Goal: Task Accomplishment & Management: Complete application form

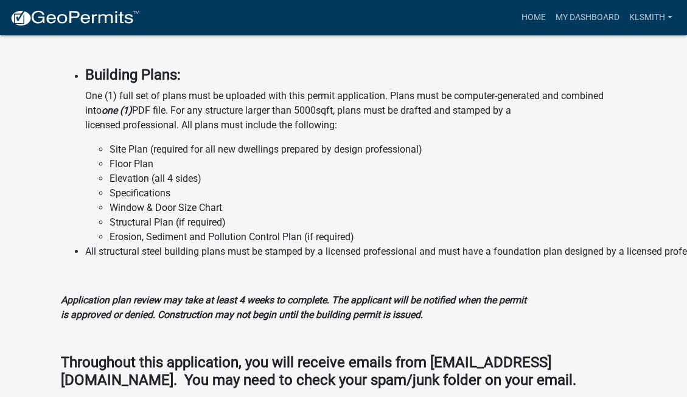
scroll to position [1431, 0]
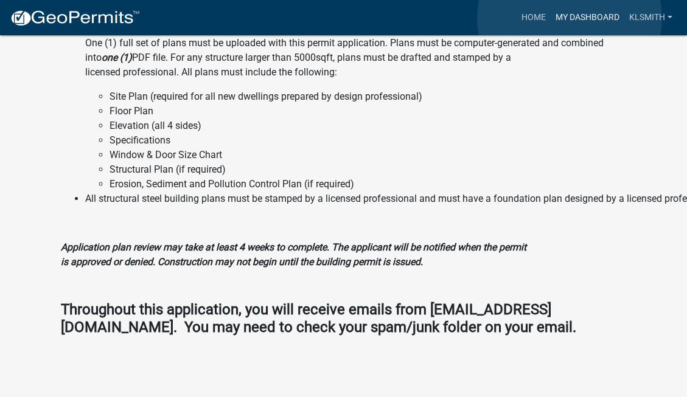
click at [570, 18] on link "My Dashboard" at bounding box center [588, 17] width 74 height 23
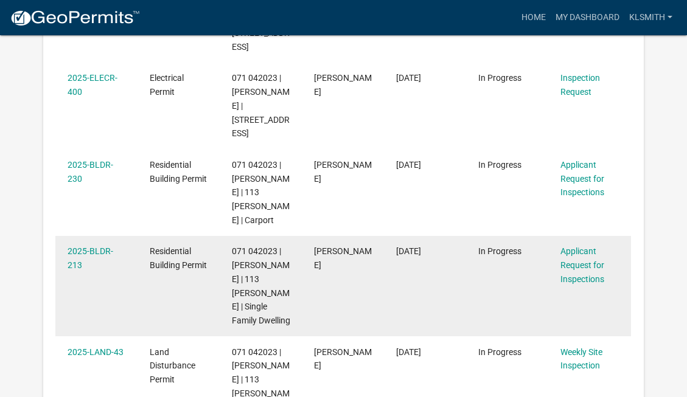
scroll to position [498, 0]
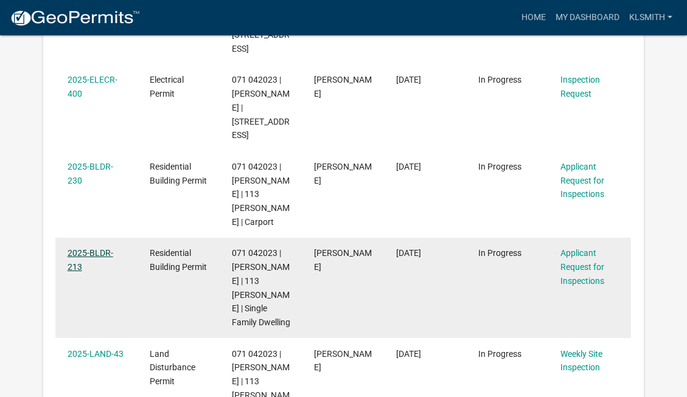
click at [95, 248] on link "2025-BLDR-213" at bounding box center [91, 260] width 46 height 24
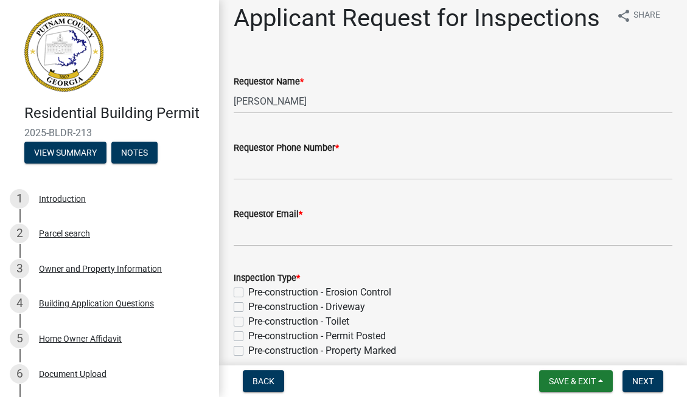
scroll to position [9, 0]
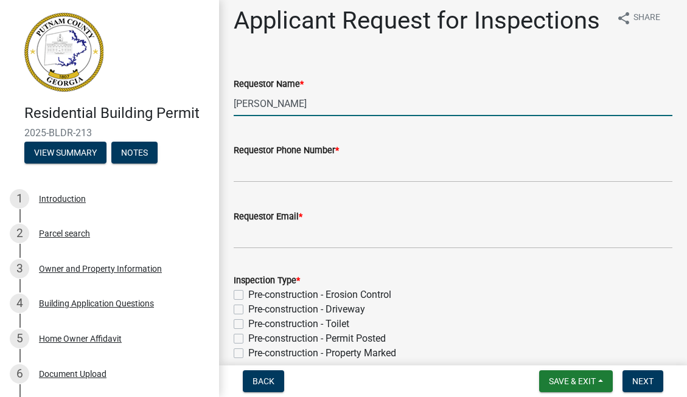
click at [323, 105] on input "[PERSON_NAME]" at bounding box center [453, 103] width 439 height 25
type input "M"
type input "[PERSON_NAME]"
click at [274, 169] on input "Requestor Phone Number *" at bounding box center [453, 170] width 439 height 25
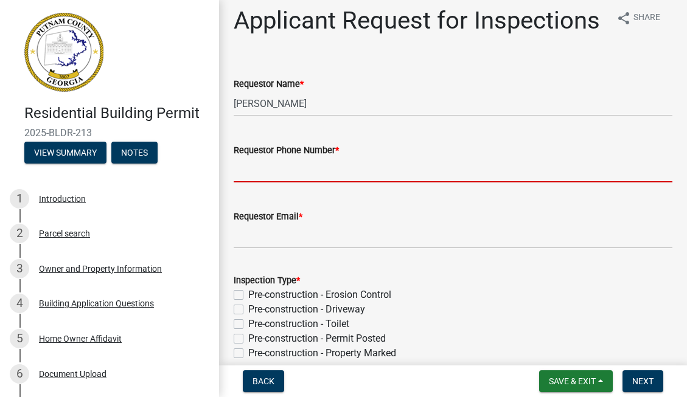
type input "6782337093"
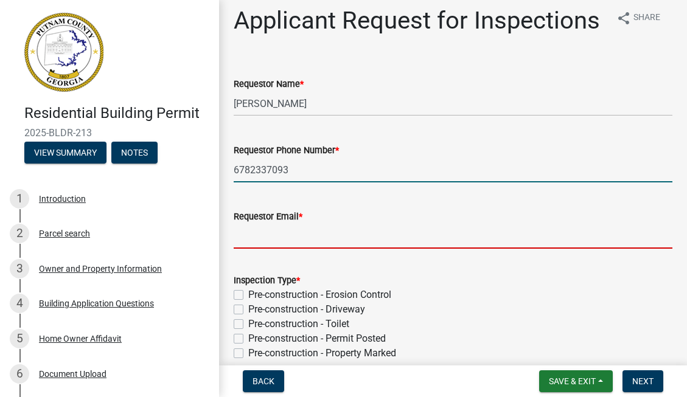
type input "[EMAIL_ADDRESS][DOMAIN_NAME]"
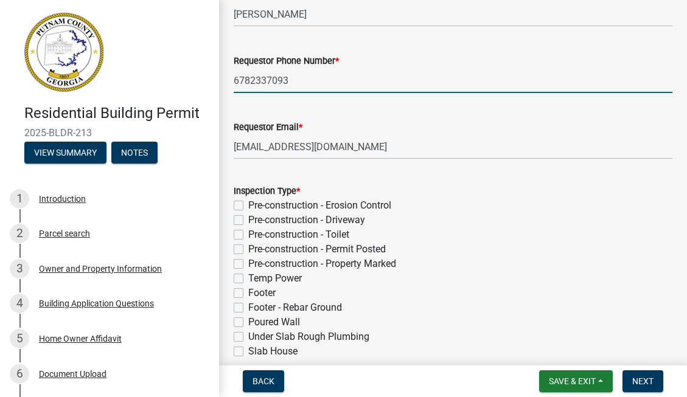
scroll to position [99, 0]
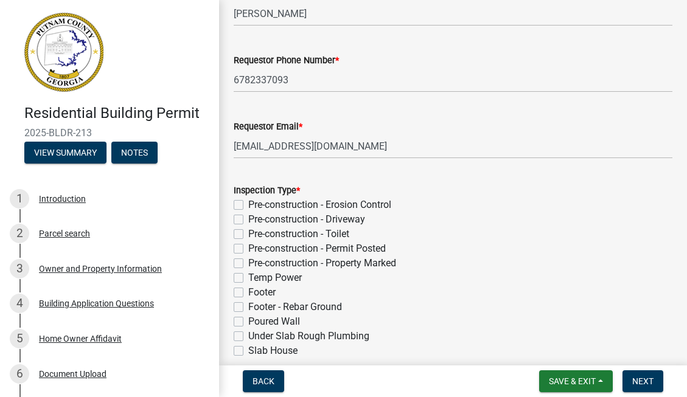
click at [248, 204] on label "Pre-construction - Erosion Control" at bounding box center [319, 205] width 143 height 15
click at [248, 204] on input "Pre-construction - Erosion Control" at bounding box center [252, 202] width 8 height 8
checkbox input "true"
checkbox input "false"
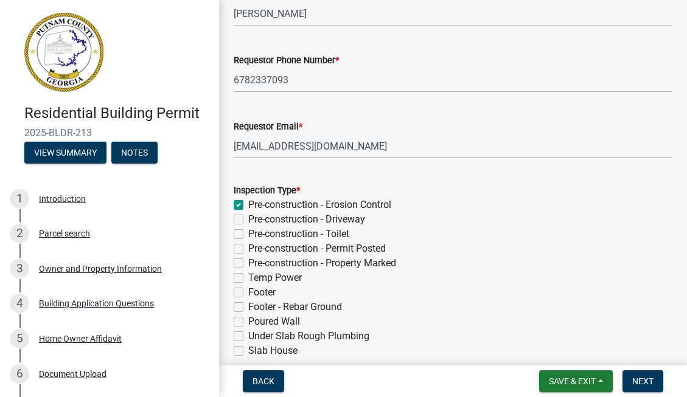
checkbox input "false"
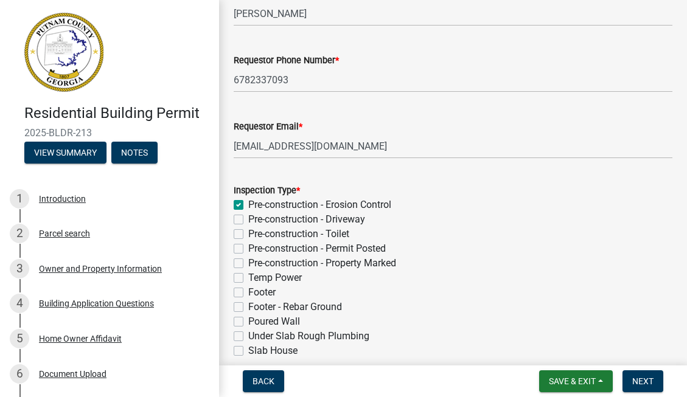
checkbox input "false"
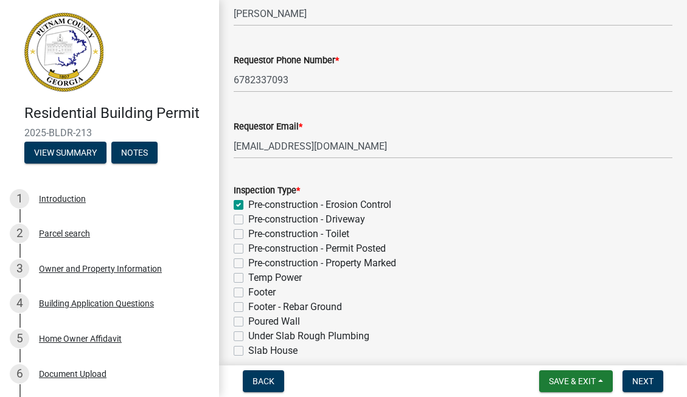
checkbox input "false"
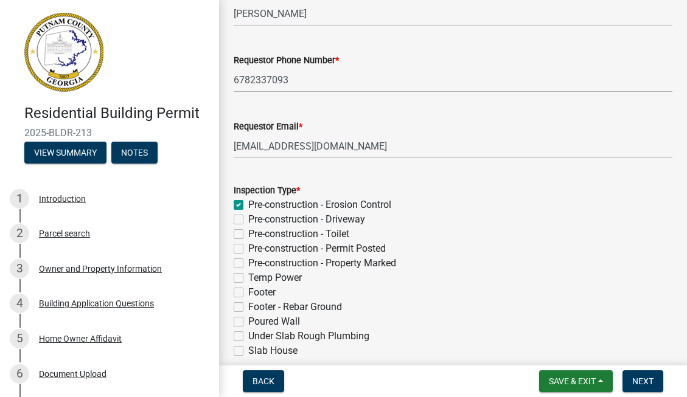
checkbox input "false"
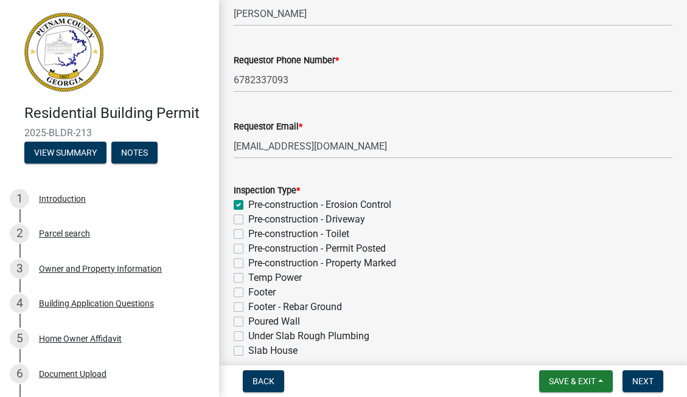
checkbox input "false"
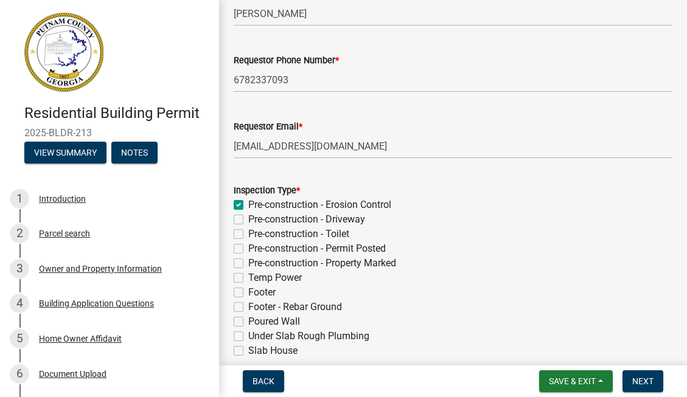
click at [248, 219] on label "Pre-construction - Driveway" at bounding box center [306, 219] width 117 height 15
click at [248, 219] on input "Pre-construction - Driveway" at bounding box center [252, 216] width 8 height 8
checkbox input "true"
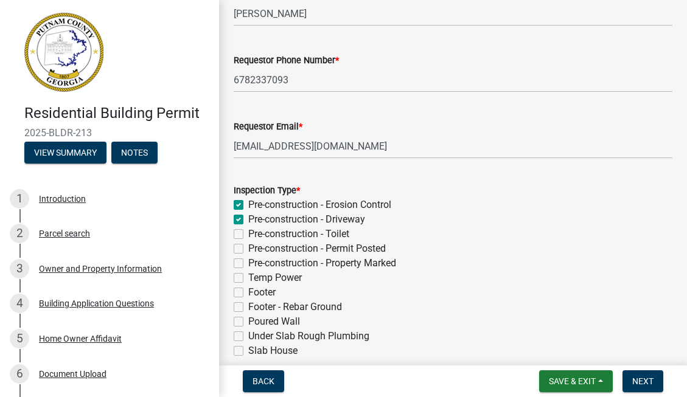
checkbox input "false"
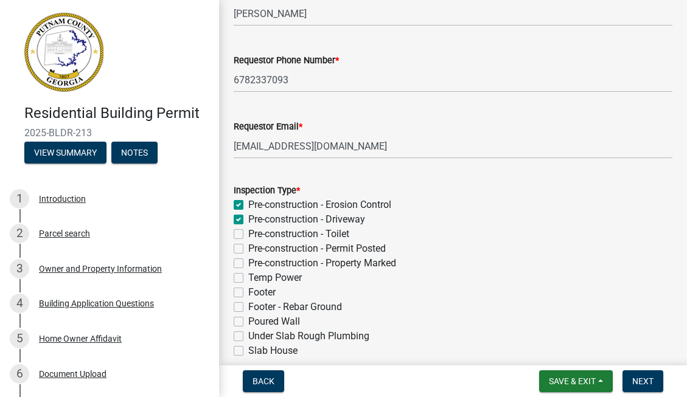
checkbox input "false"
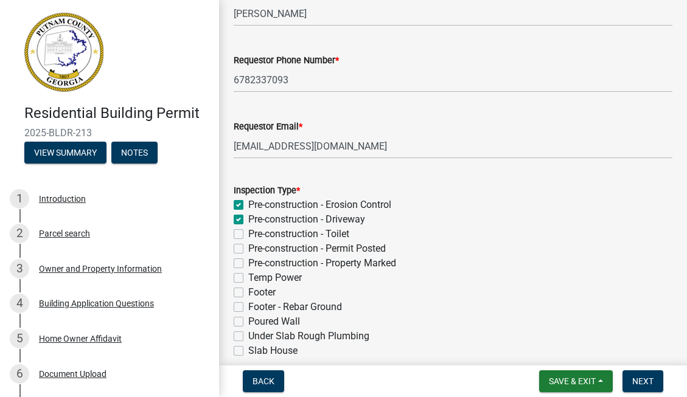
checkbox input "false"
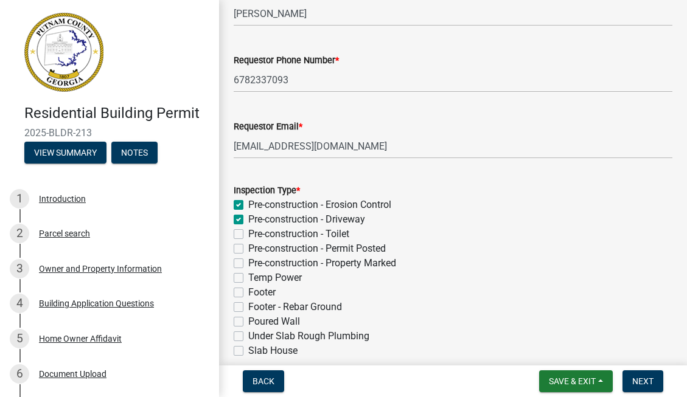
checkbox input "false"
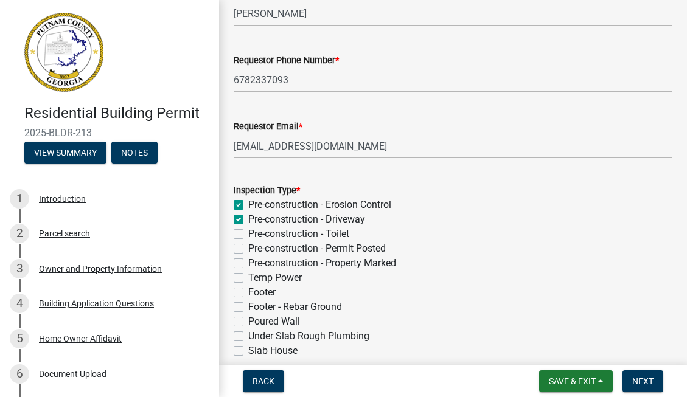
checkbox input "false"
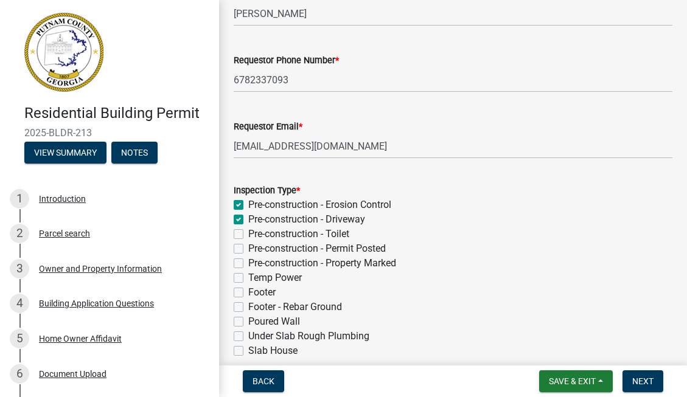
checkbox input "false"
click at [248, 234] on label "Pre-construction - Toilet" at bounding box center [298, 234] width 101 height 15
click at [248, 234] on input "Pre-construction - Toilet" at bounding box center [252, 231] width 8 height 8
checkbox input "true"
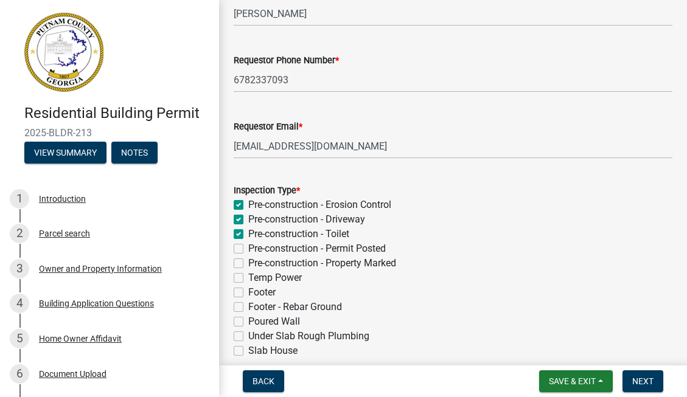
checkbox input "true"
checkbox input "false"
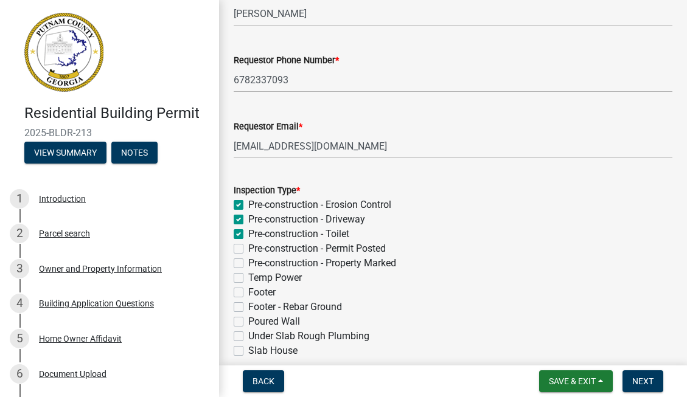
checkbox input "false"
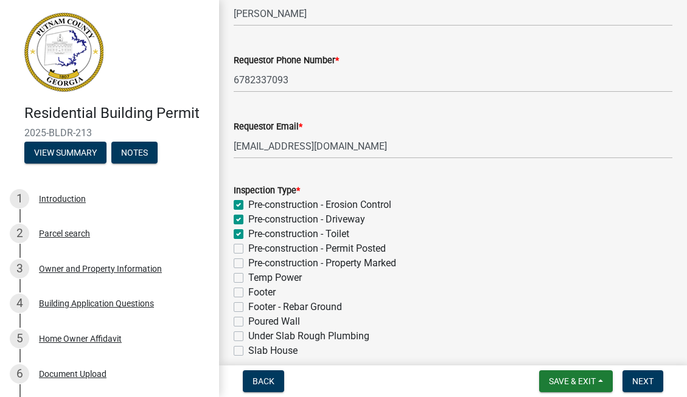
checkbox input "false"
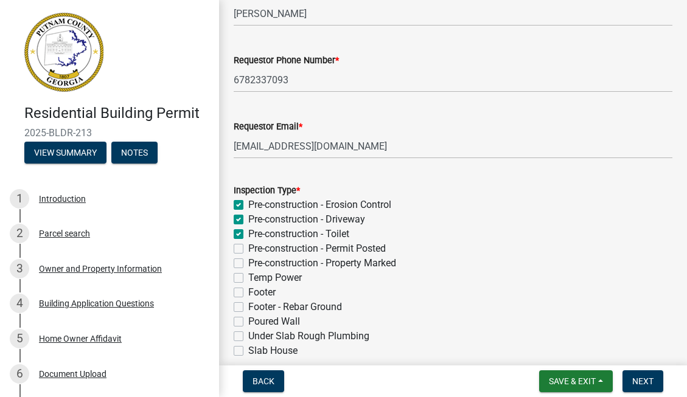
checkbox input "false"
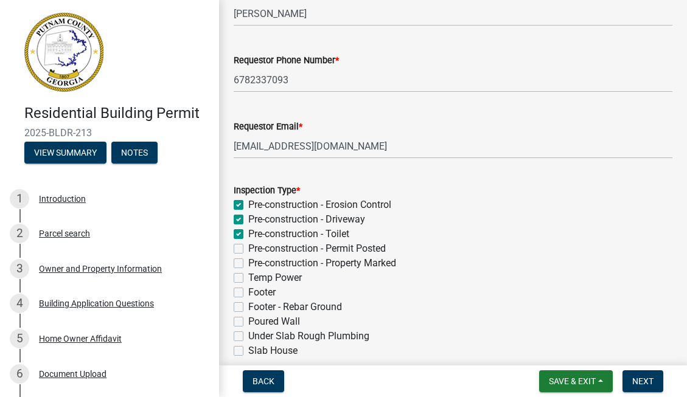
checkbox input "false"
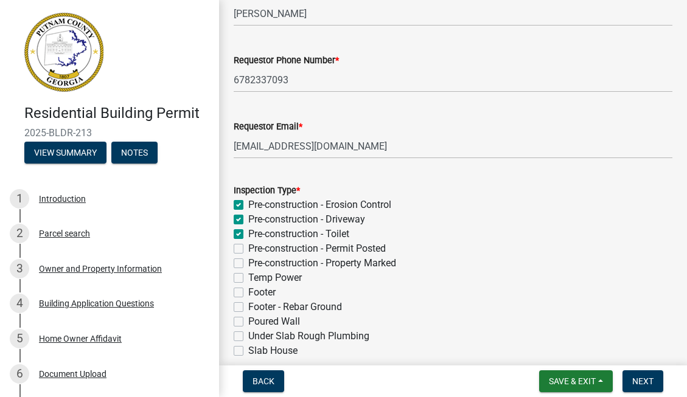
checkbox input "false"
click at [248, 250] on label "Pre-construction - Permit Posted" at bounding box center [317, 249] width 138 height 15
click at [248, 250] on input "Pre-construction - Permit Posted" at bounding box center [252, 246] width 8 height 8
checkbox input "true"
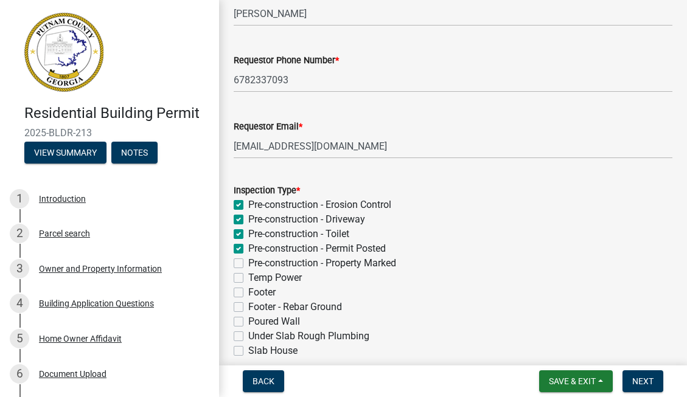
checkbox input "true"
checkbox input "false"
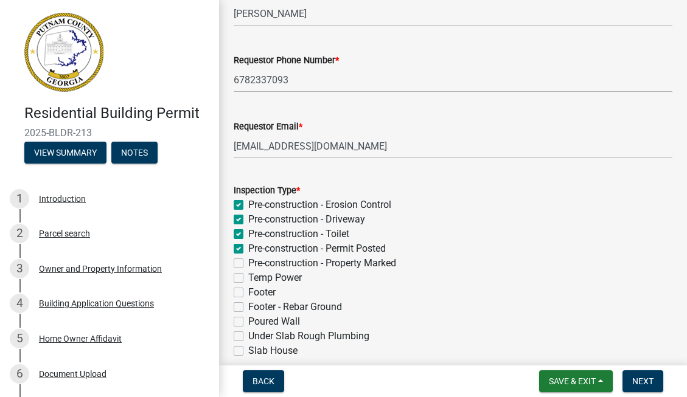
checkbox input "false"
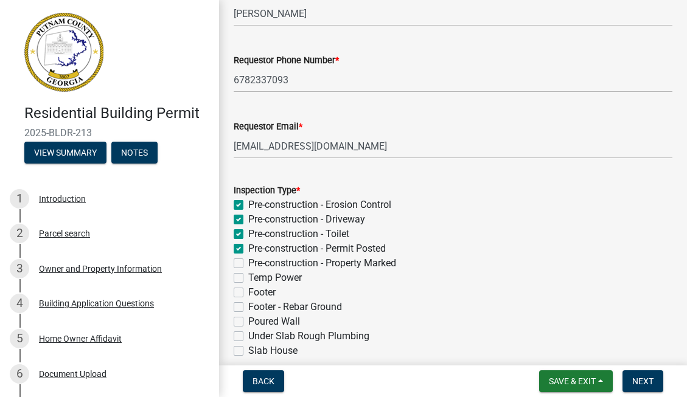
checkbox input "false"
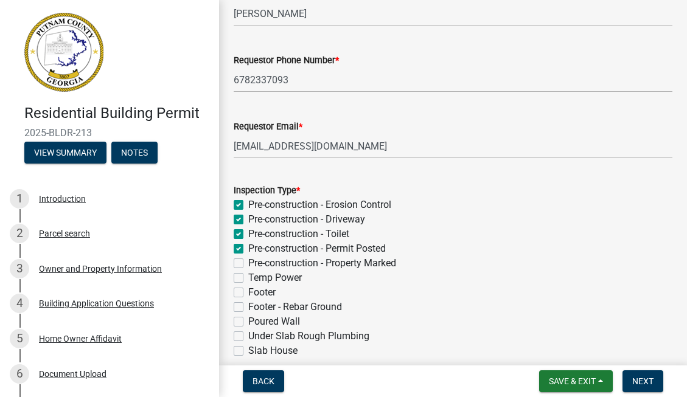
checkbox input "false"
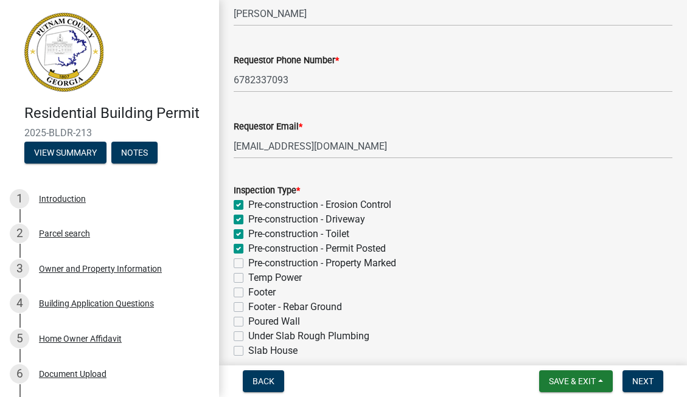
checkbox input "false"
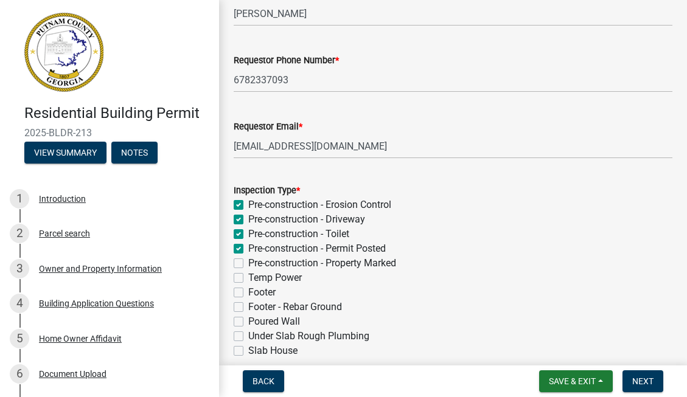
checkbox input "false"
click at [248, 262] on label "Pre-construction - Property Marked" at bounding box center [322, 263] width 148 height 15
click at [248, 262] on input "Pre-construction - Property Marked" at bounding box center [252, 260] width 8 height 8
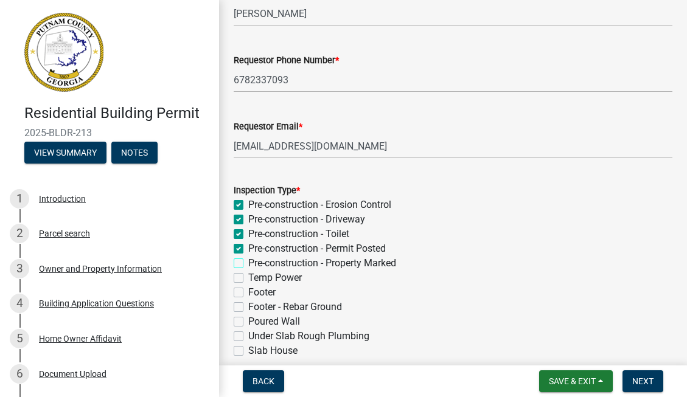
checkbox input "true"
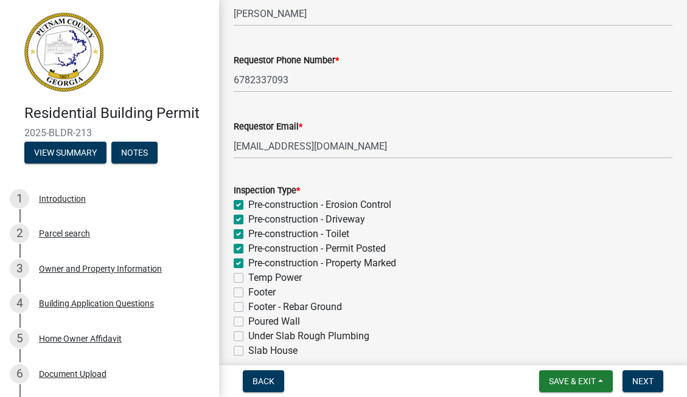
checkbox input "true"
checkbox input "false"
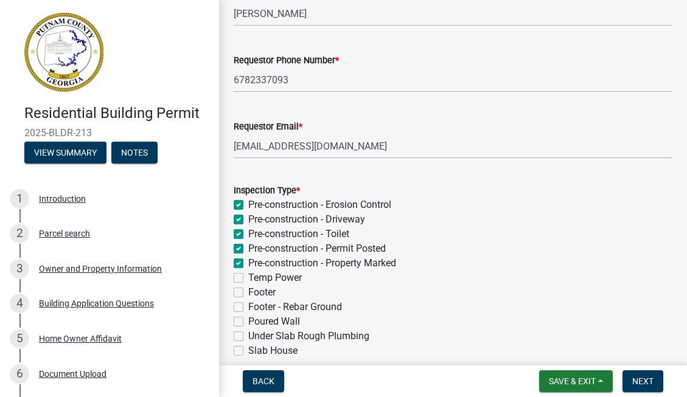
checkbox input "false"
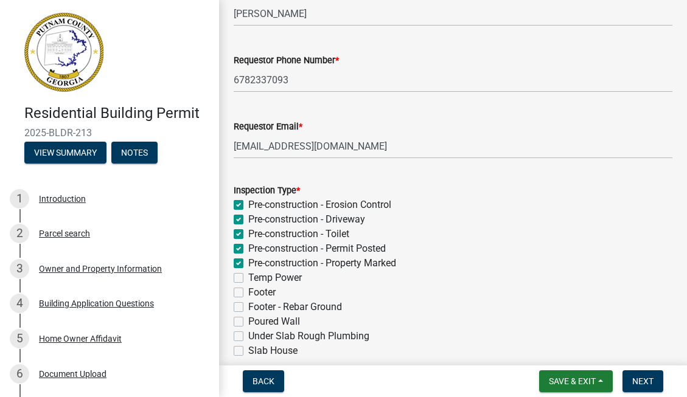
checkbox input "false"
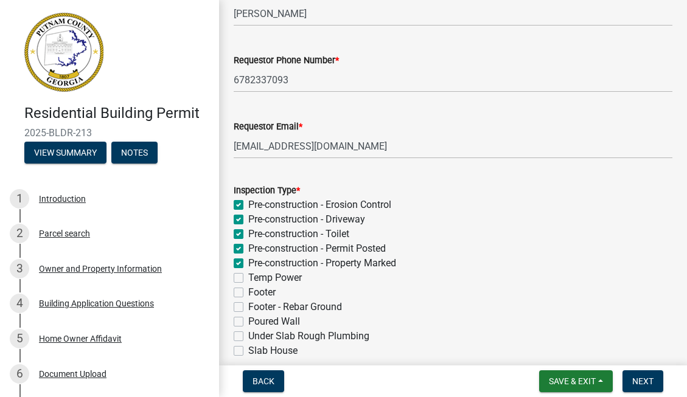
checkbox input "false"
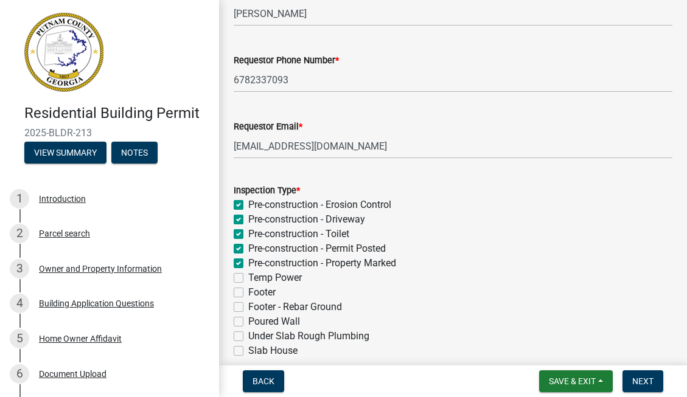
checkbox input "false"
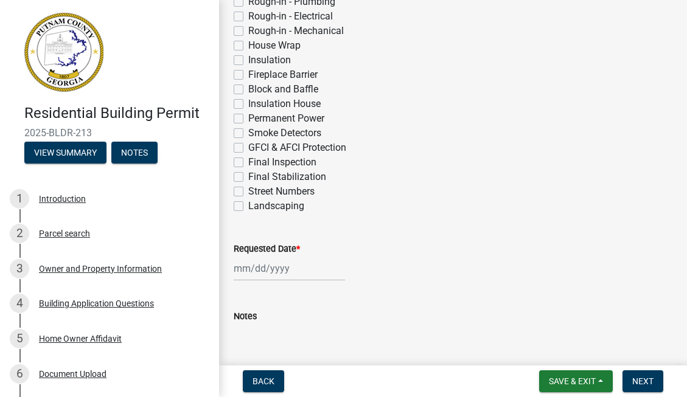
scroll to position [497, 0]
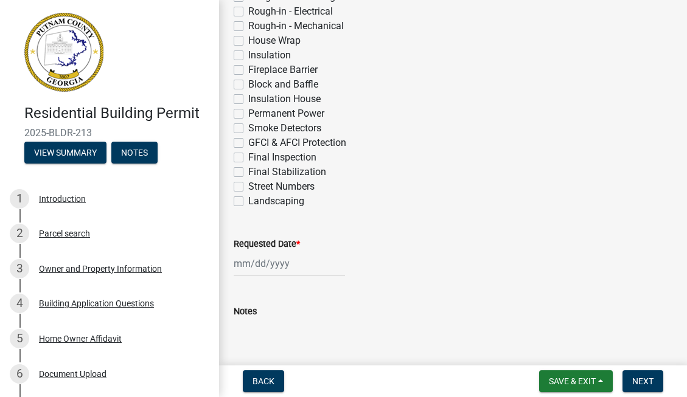
select select "9"
select select "2025"
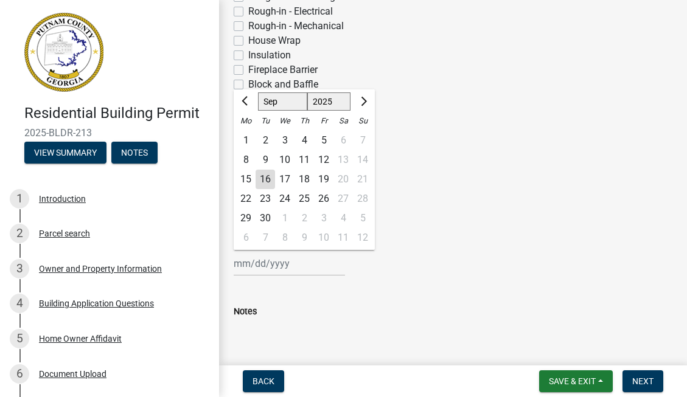
click at [290, 270] on div "[PERSON_NAME] Feb Mar Apr [PERSON_NAME][DATE] Oct Nov [DATE] 1526 1527 1528 152…" at bounding box center [289, 263] width 111 height 25
click at [264, 178] on div "16" at bounding box center [265, 179] width 19 height 19
type input "[DATE]"
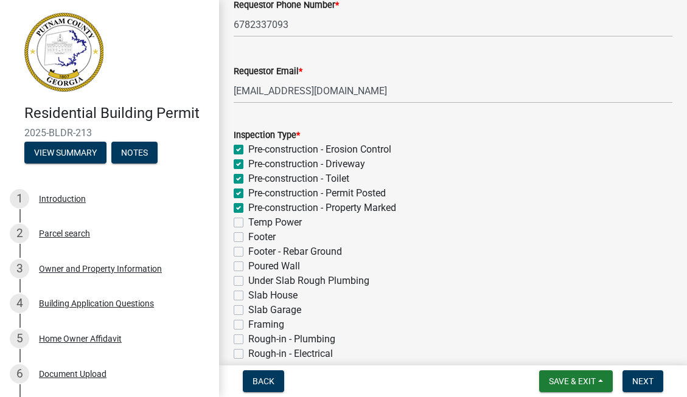
scroll to position [156, 0]
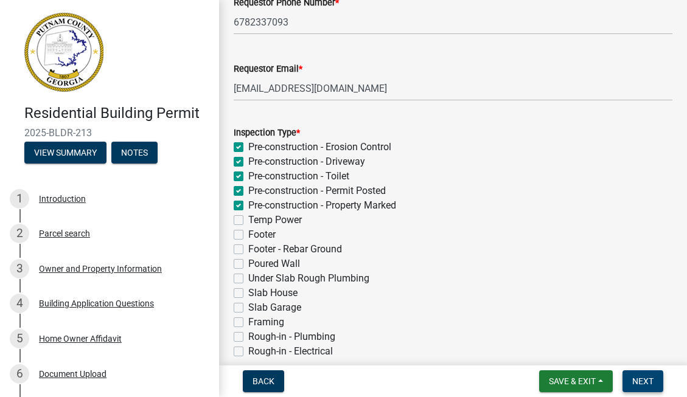
click at [640, 379] on span "Next" at bounding box center [642, 382] width 21 height 10
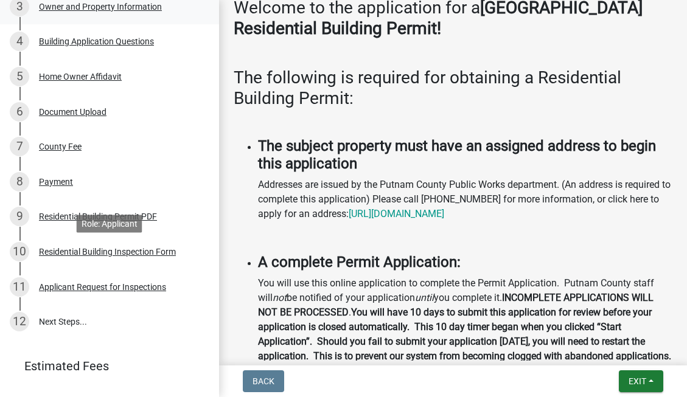
scroll to position [307, 0]
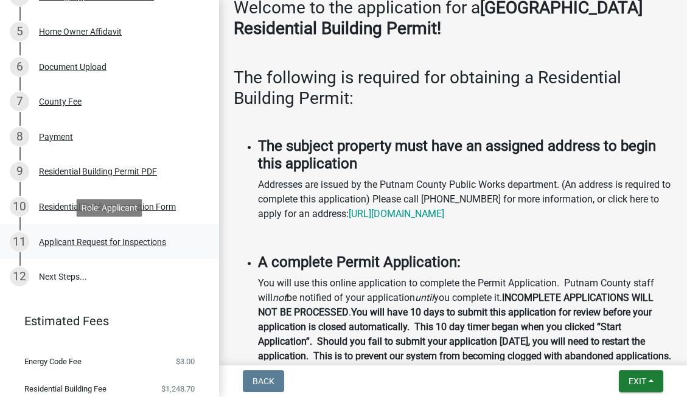
click at [125, 243] on div "Applicant Request for Inspections" at bounding box center [102, 242] width 127 height 9
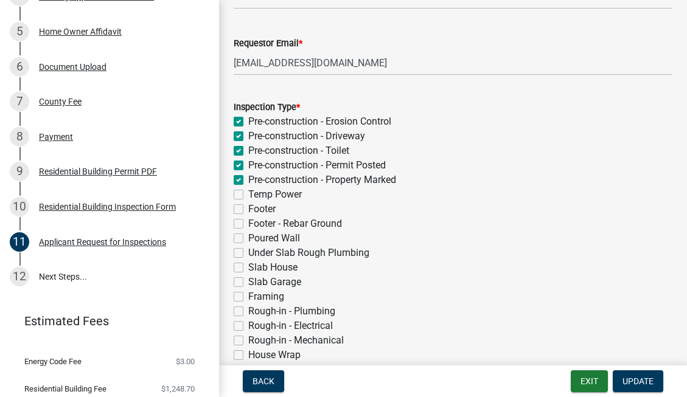
scroll to position [184, 0]
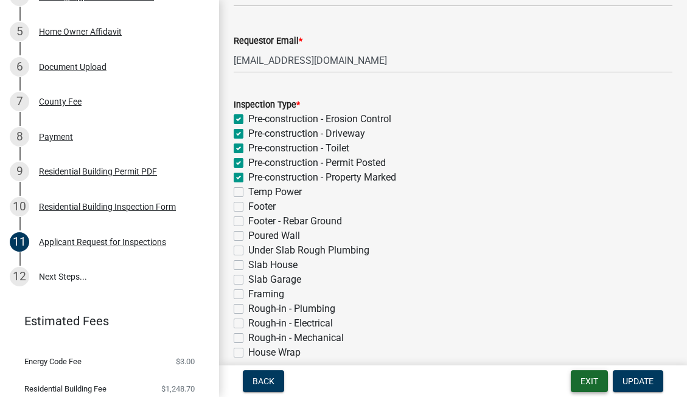
click at [587, 383] on button "Exit" at bounding box center [589, 382] width 37 height 22
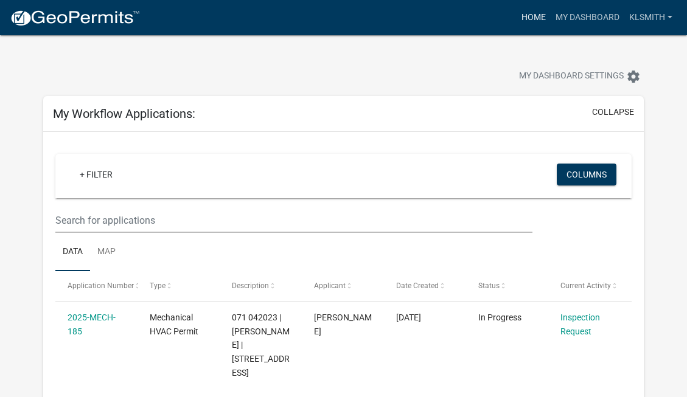
click at [523, 19] on link "Home" at bounding box center [534, 17] width 34 height 23
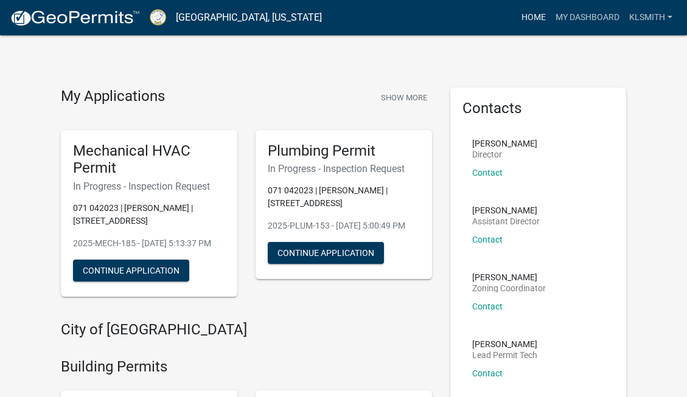
click at [538, 17] on link "Home" at bounding box center [534, 17] width 34 height 23
click at [532, 18] on link "Home" at bounding box center [534, 17] width 34 height 23
click at [571, 19] on link "My Dashboard" at bounding box center [588, 17] width 74 height 23
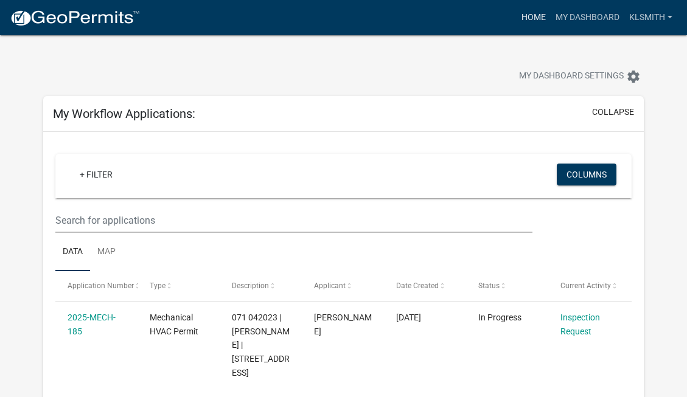
click at [535, 16] on link "Home" at bounding box center [534, 17] width 34 height 23
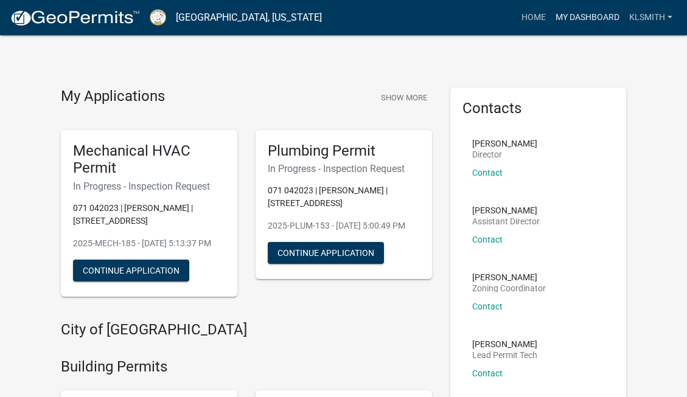
click at [568, 16] on link "My Dashboard" at bounding box center [588, 17] width 74 height 23
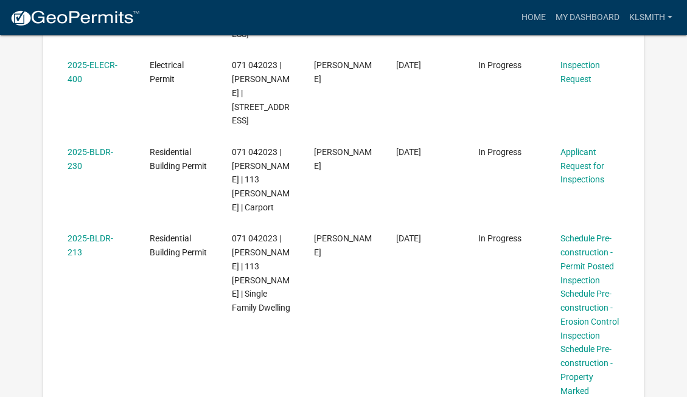
scroll to position [531, 0]
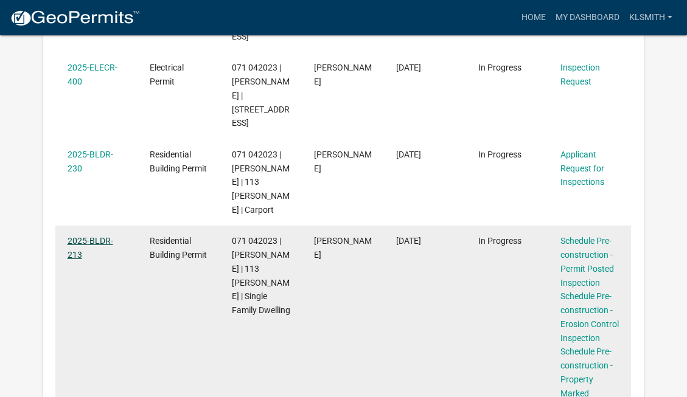
click at [84, 236] on link "2025-BLDR-213" at bounding box center [91, 248] width 46 height 24
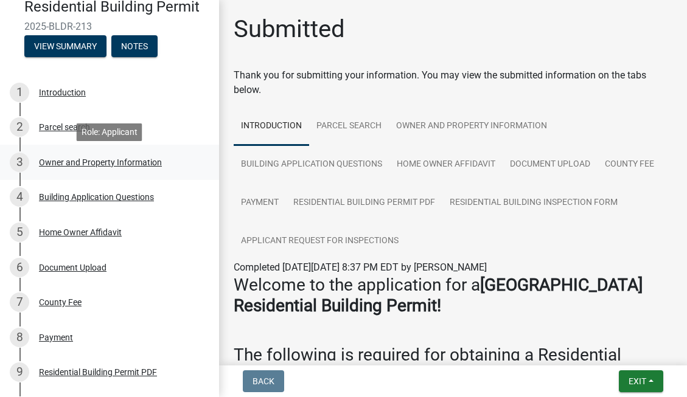
scroll to position [111, 0]
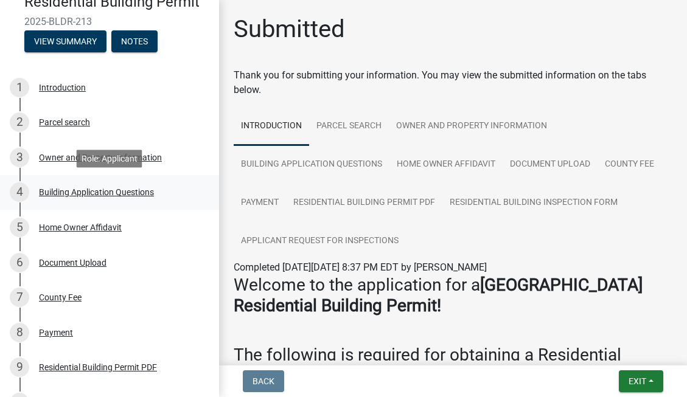
click at [55, 194] on div "Building Application Questions" at bounding box center [96, 192] width 115 height 9
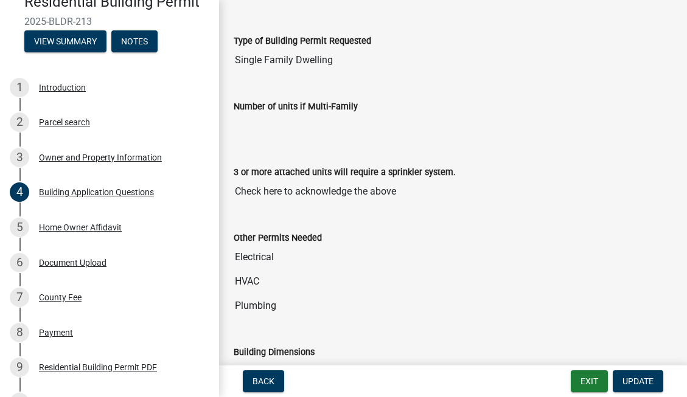
scroll to position [57, 0]
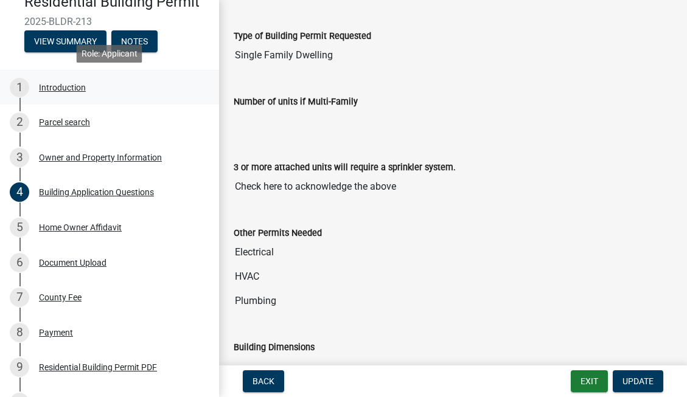
click at [77, 87] on div "Introduction" at bounding box center [62, 87] width 47 height 9
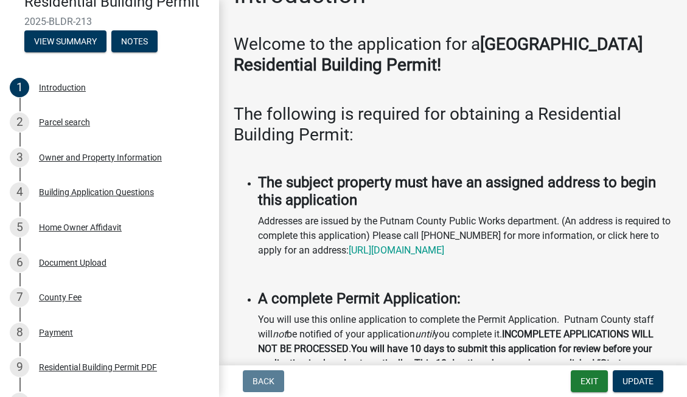
scroll to position [0, 0]
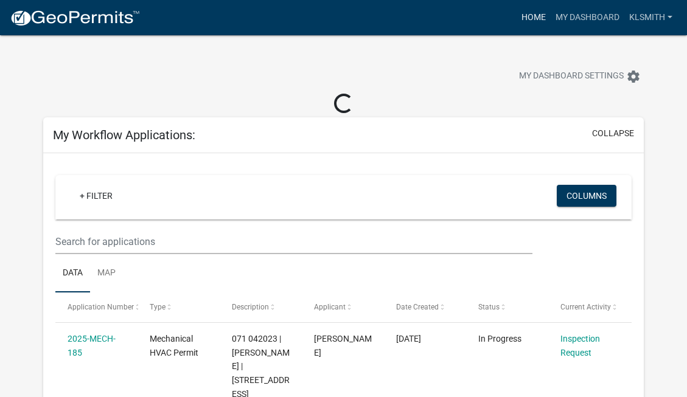
click at [529, 18] on link "Home" at bounding box center [534, 17] width 34 height 23
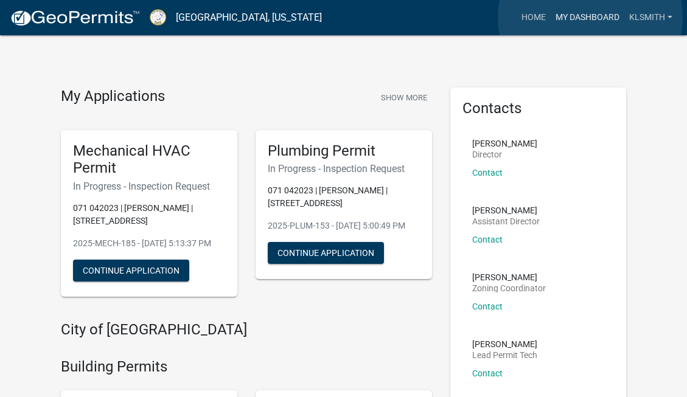
click at [590, 18] on link "My Dashboard" at bounding box center [588, 17] width 74 height 23
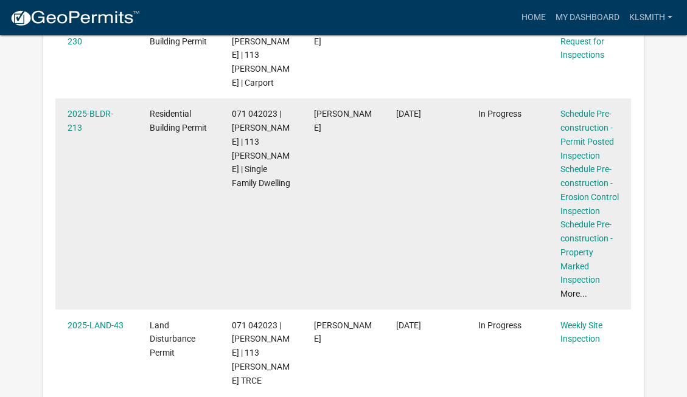
scroll to position [651, 0]
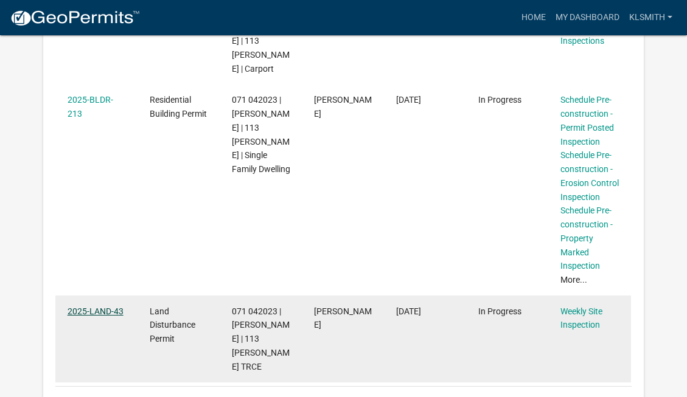
click at [100, 307] on link "2025-LAND-43" at bounding box center [96, 312] width 56 height 10
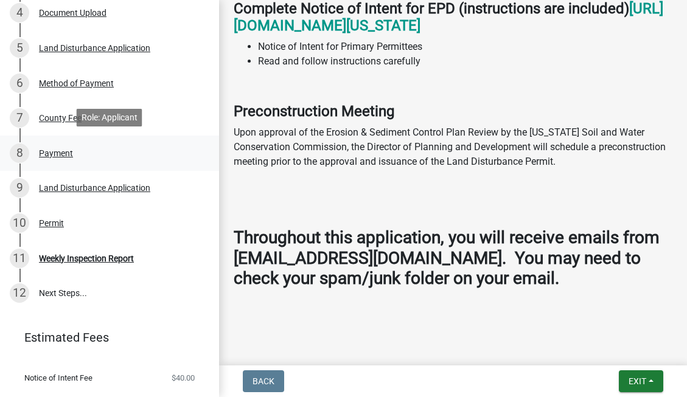
scroll to position [293, 0]
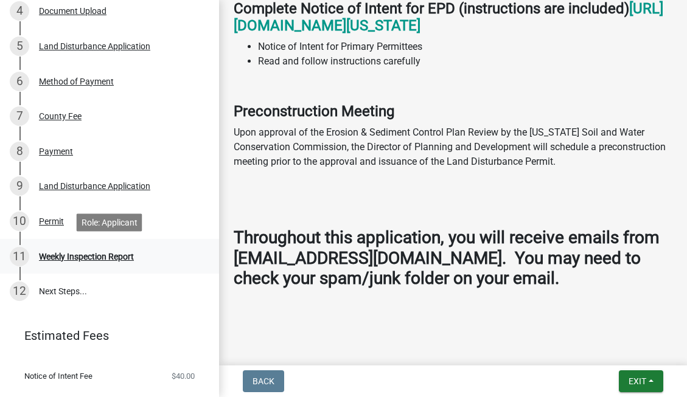
click at [73, 258] on div "Weekly Inspection Report" at bounding box center [86, 257] width 95 height 9
click at [60, 254] on div "Weekly Inspection Report" at bounding box center [86, 257] width 95 height 9
click at [48, 225] on div "Permit" at bounding box center [51, 221] width 25 height 9
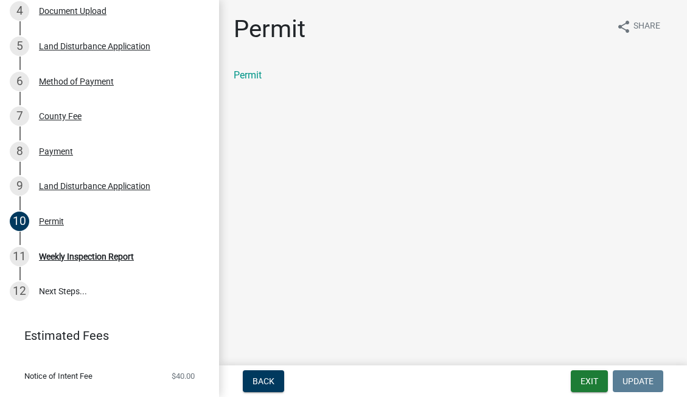
click at [229, 98] on div "Permit share Share Permit" at bounding box center [453, 59] width 457 height 89
click at [242, 77] on link "Permit" at bounding box center [248, 75] width 28 height 12
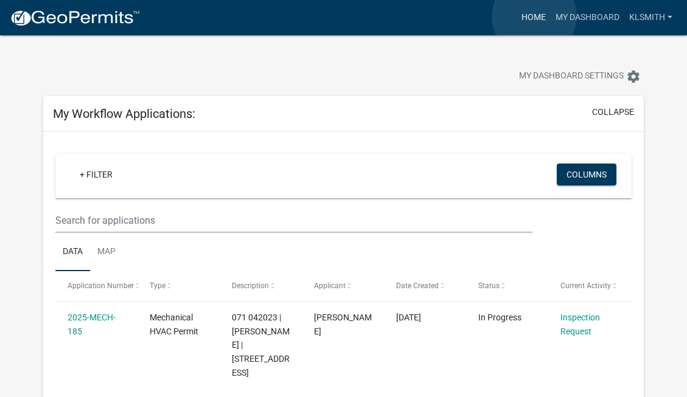
click at [534, 16] on link "Home" at bounding box center [534, 17] width 34 height 23
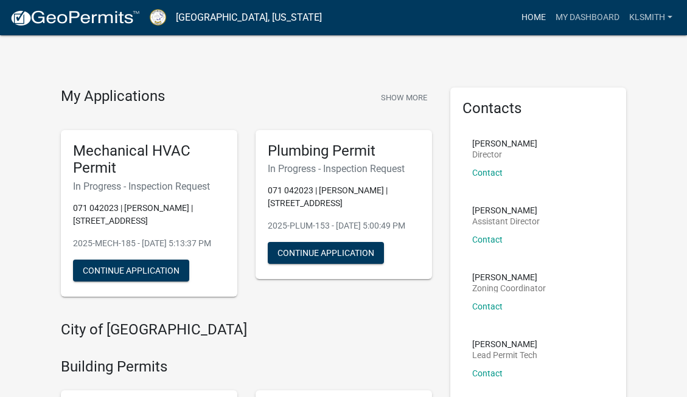
click at [528, 19] on link "Home" at bounding box center [534, 17] width 34 height 23
click at [571, 18] on link "My Dashboard" at bounding box center [588, 17] width 74 height 23
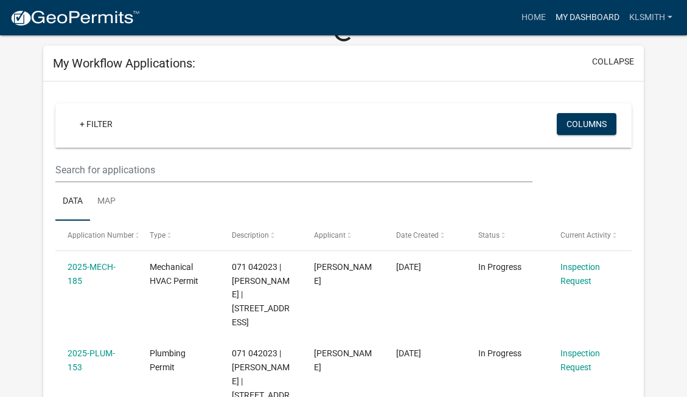
scroll to position [74, 0]
